Goal: Navigation & Orientation: Understand site structure

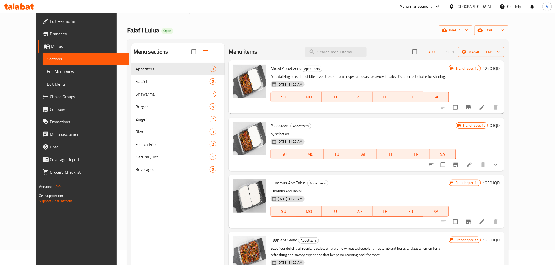
scroll to position [15, 0]
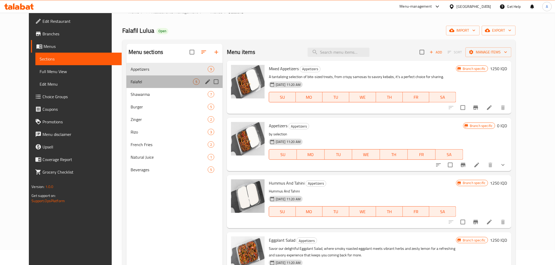
click at [136, 77] on div "Falafel 5" at bounding box center [174, 82] width 96 height 13
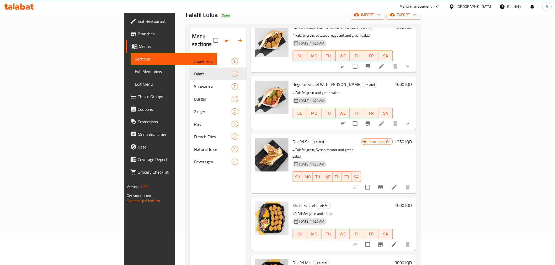
scroll to position [15, 0]
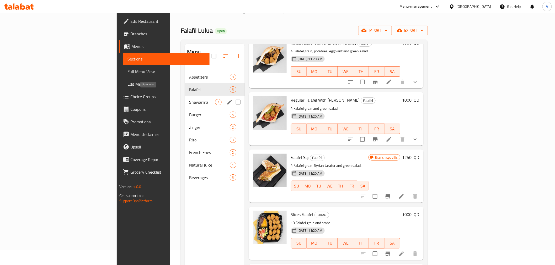
click at [189, 99] on span "Shawarma" at bounding box center [202, 102] width 26 height 6
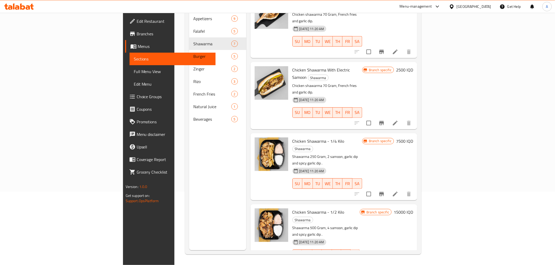
scroll to position [44, 0]
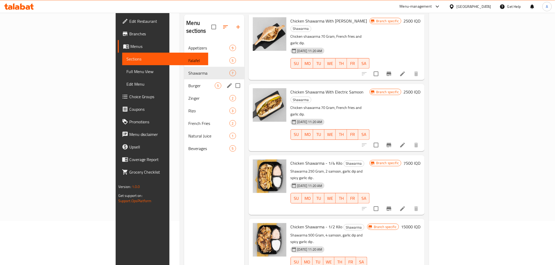
click at [188, 83] on span "Burger" at bounding box center [201, 86] width 26 height 6
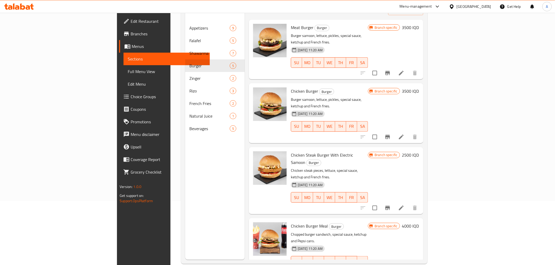
scroll to position [73, 0]
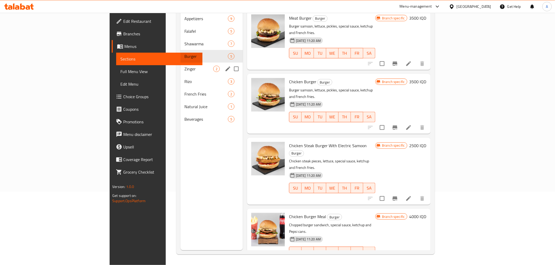
click at [180, 64] on div "Zinger 2" at bounding box center [211, 69] width 63 height 13
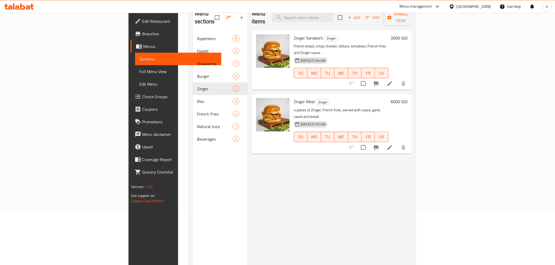
scroll to position [44, 0]
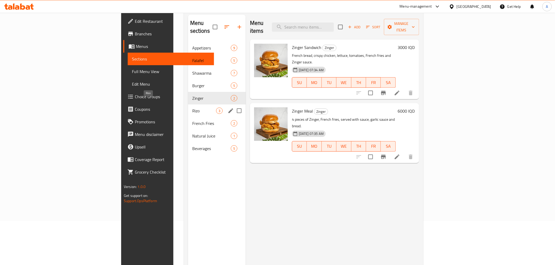
click at [192, 108] on span "Rizo" at bounding box center [204, 111] width 24 height 6
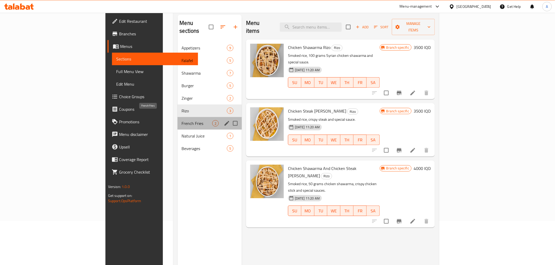
click at [182, 120] on span "French Fries" at bounding box center [197, 123] width 30 height 6
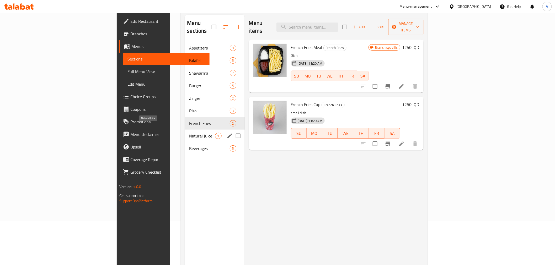
click at [189, 133] on span "Natural Juice" at bounding box center [202, 136] width 26 height 6
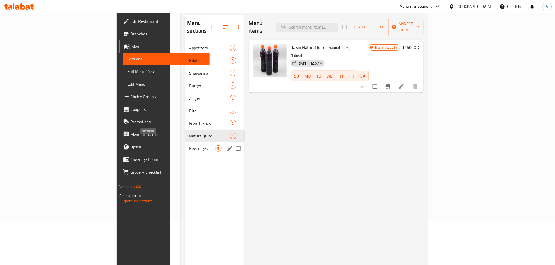
click at [189, 146] on span "Beverages" at bounding box center [202, 149] width 26 height 6
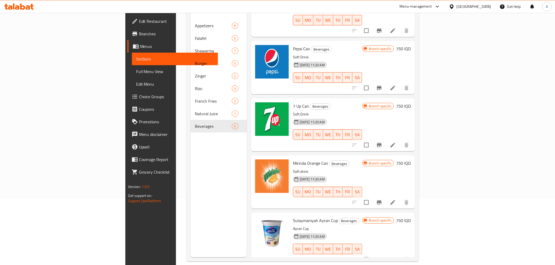
scroll to position [73, 0]
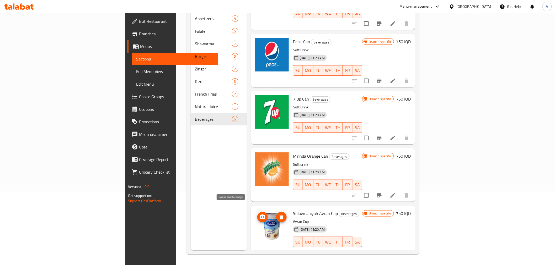
click at [259, 214] on icon "upload picture" at bounding box center [262, 217] width 6 height 6
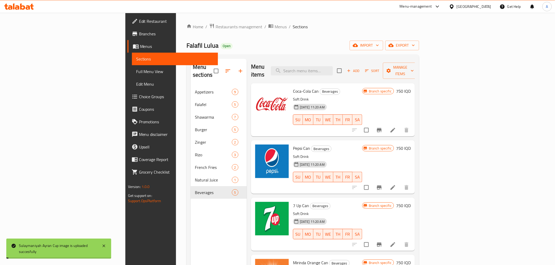
scroll to position [0, 0]
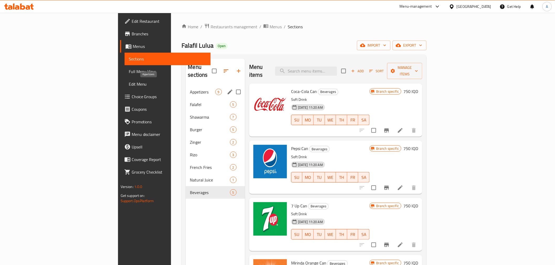
click at [190, 89] on span "Appetizers" at bounding box center [202, 92] width 25 height 6
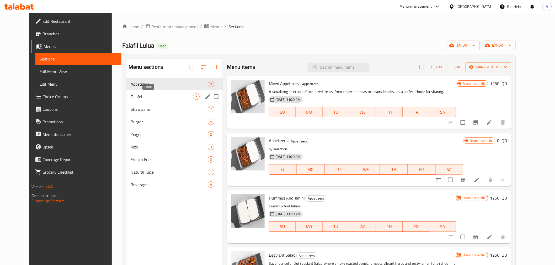
click at [153, 96] on span "Falafel" at bounding box center [162, 97] width 62 height 6
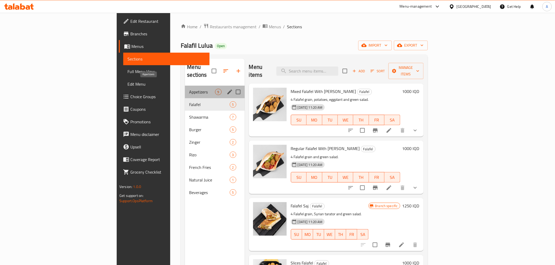
click at [189, 89] on span "Appetizers" at bounding box center [202, 92] width 26 height 6
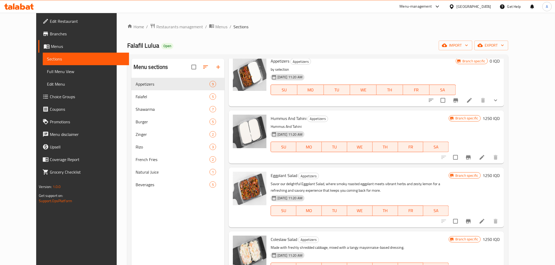
scroll to position [87, 0]
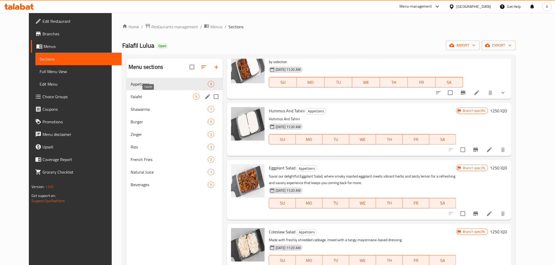
click at [158, 99] on span "Falafel" at bounding box center [162, 97] width 62 height 6
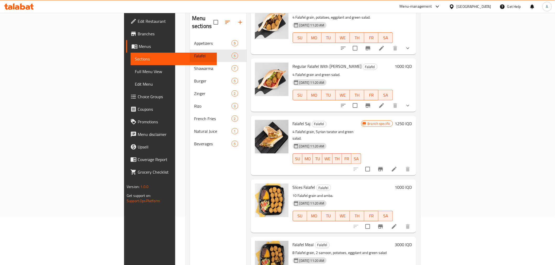
scroll to position [44, 0]
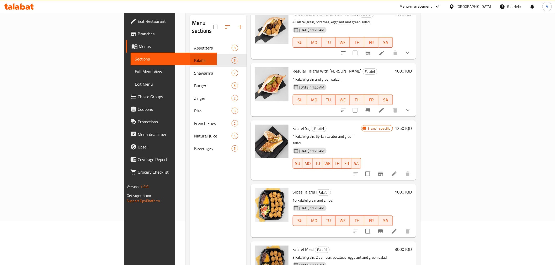
click at [190, 147] on nav "Appetizers 9 Falafel 5 Shawarma 7 Burger 5 Zinger 2 [PERSON_NAME] 3 French Frie…" at bounding box center [218, 98] width 57 height 117
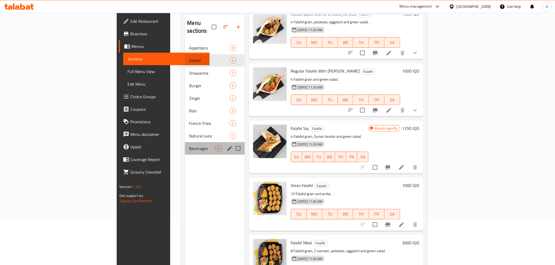
click at [185, 146] on div "Beverages 5" at bounding box center [215, 148] width 60 height 13
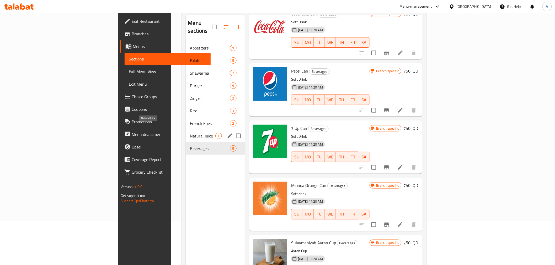
click at [190, 133] on span "Natural Juice" at bounding box center [202, 136] width 25 height 6
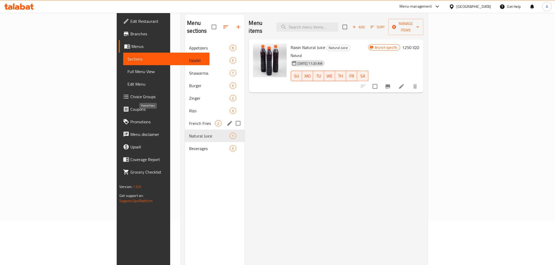
click at [189, 120] on span "French Fries" at bounding box center [202, 123] width 26 height 6
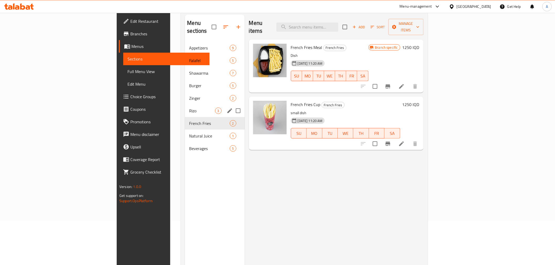
click at [189, 108] on span "Rizo" at bounding box center [202, 111] width 26 height 6
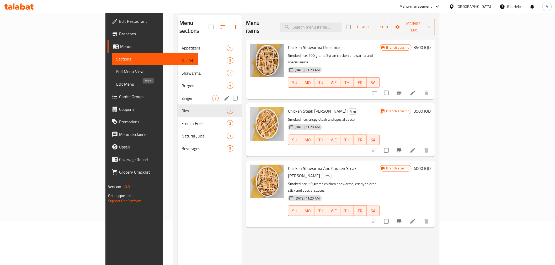
click at [182, 95] on span "Zinger" at bounding box center [197, 98] width 30 height 6
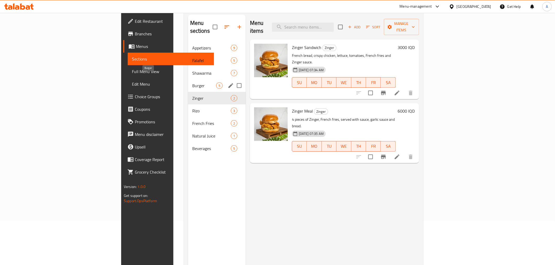
click at [192, 83] on span "Burger" at bounding box center [204, 86] width 24 height 6
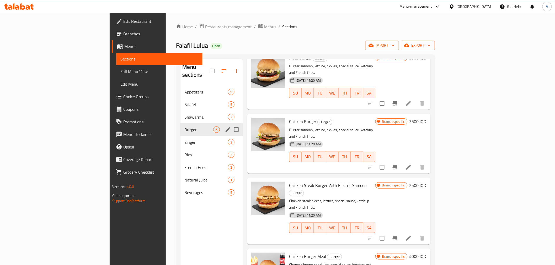
click at [180, 123] on div "Burger 5" at bounding box center [211, 129] width 63 height 13
click at [180, 111] on div "Shawarma 7" at bounding box center [211, 117] width 63 height 13
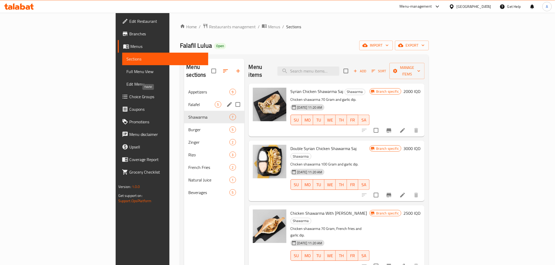
click at [188, 101] on span "Falafel" at bounding box center [201, 104] width 26 height 6
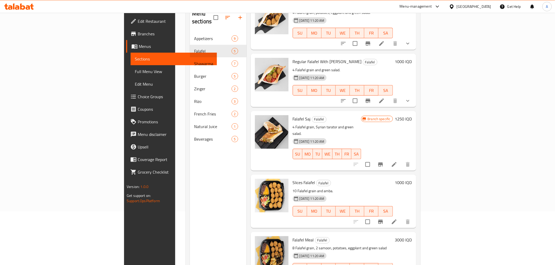
scroll to position [44, 0]
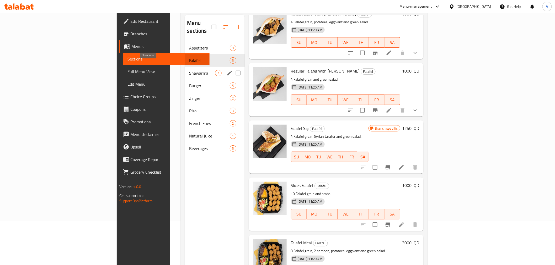
click at [189, 70] on span "Shawarma" at bounding box center [202, 73] width 26 height 6
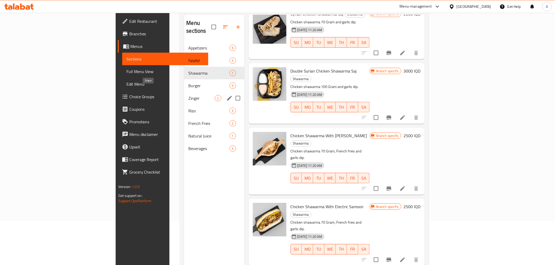
click at [188, 95] on span "Zinger" at bounding box center [201, 98] width 26 height 6
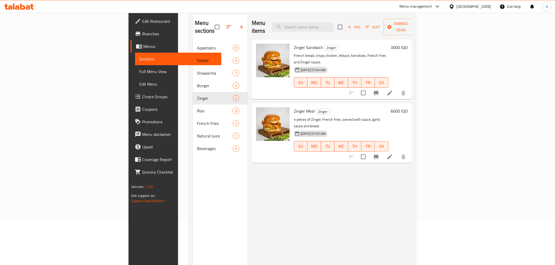
click at [284, 150] on div "Menu items Add Sort Manage items Zinger Sandwich Zinger French bread, crispy ch…" at bounding box center [330, 147] width 164 height 265
